Goal: Task Accomplishment & Management: Manage account settings

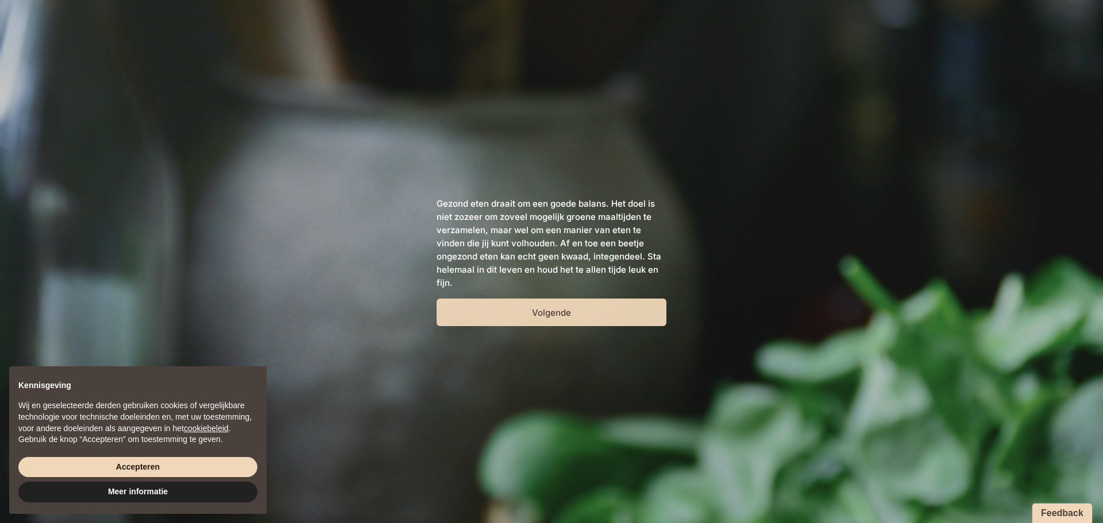
click at [561, 311] on button "Volgende" at bounding box center [552, 313] width 230 height 28
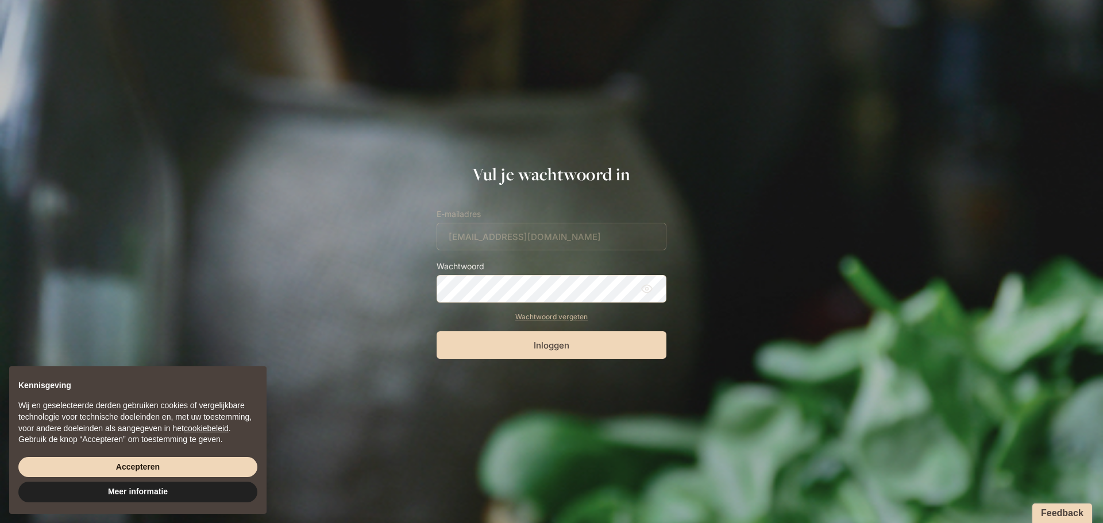
click at [647, 289] on icon at bounding box center [646, 288] width 11 height 11
click at [593, 350] on button "Inloggen" at bounding box center [552, 345] width 230 height 28
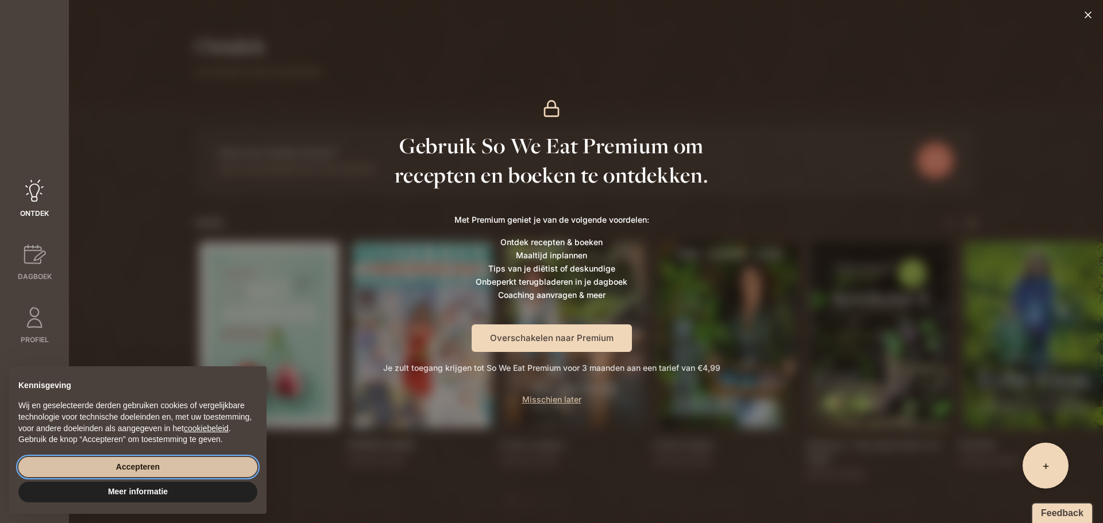
click at [151, 465] on button "Accepteren" at bounding box center [137, 467] width 239 height 21
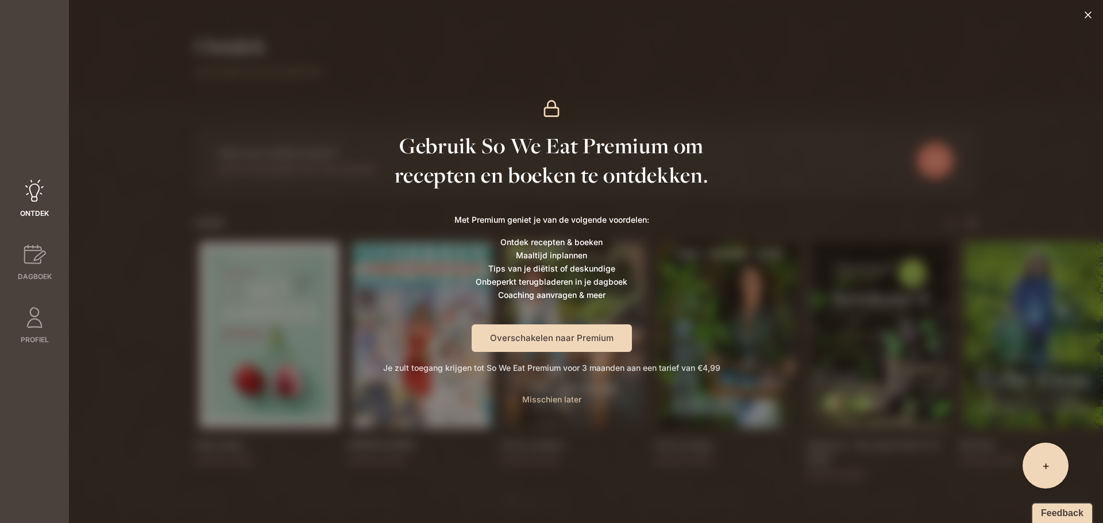
click at [546, 400] on span "Misschien later" at bounding box center [551, 400] width 59 height 10
